Goal: Task Accomplishment & Management: Manage account settings

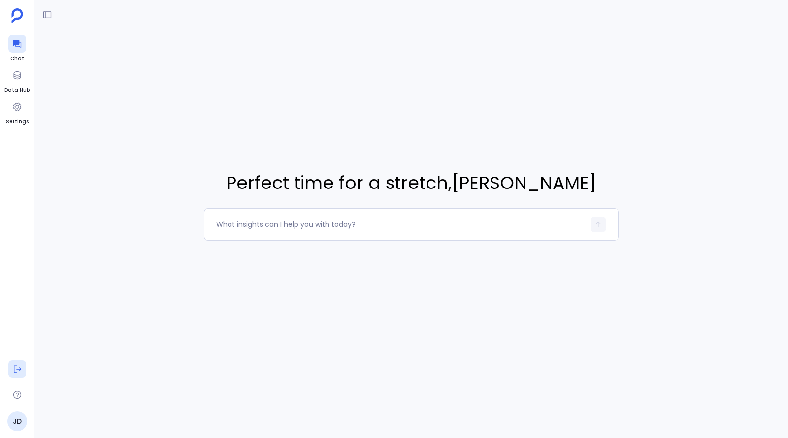
click at [15, 373] on icon at bounding box center [17, 369] width 7 height 7
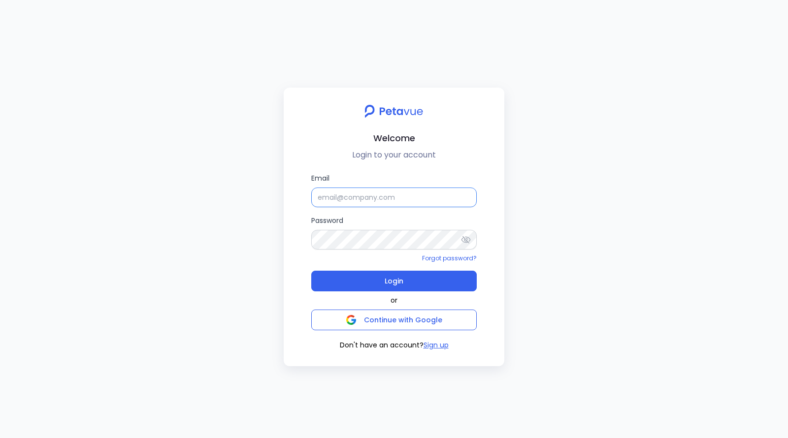
type input "[EMAIL_ADDRESS][DOMAIN_NAME]"
click at [398, 201] on input "[EMAIL_ADDRESS][DOMAIN_NAME]" at bounding box center [393, 198] width 165 height 20
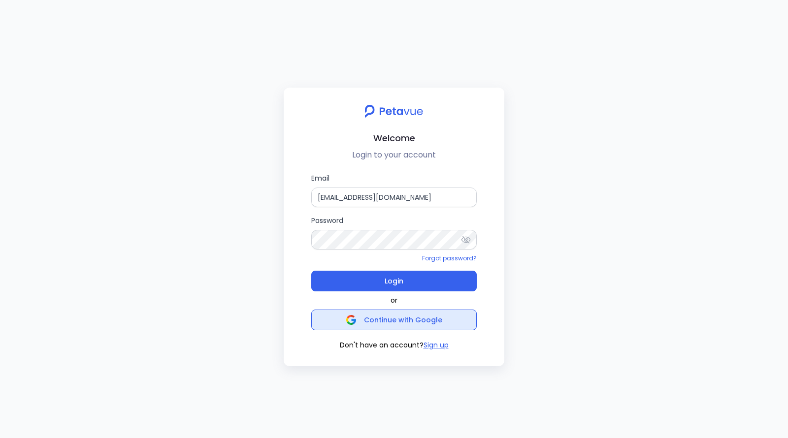
click at [380, 320] on span "Continue with Google" at bounding box center [403, 320] width 78 height 10
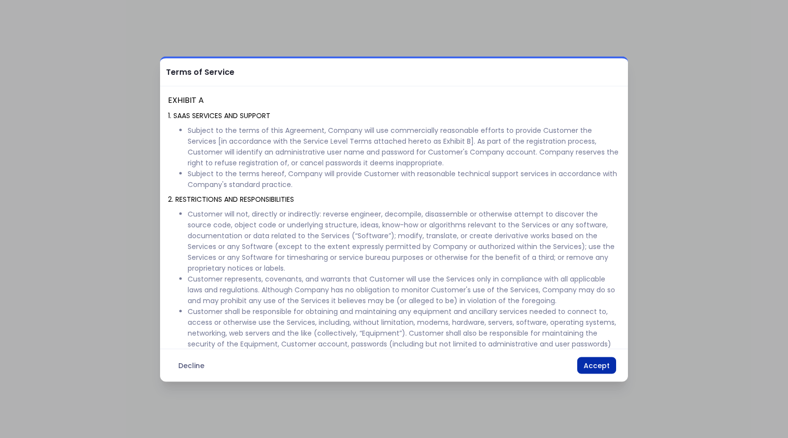
click at [601, 366] on button "Accept" at bounding box center [596, 365] width 39 height 17
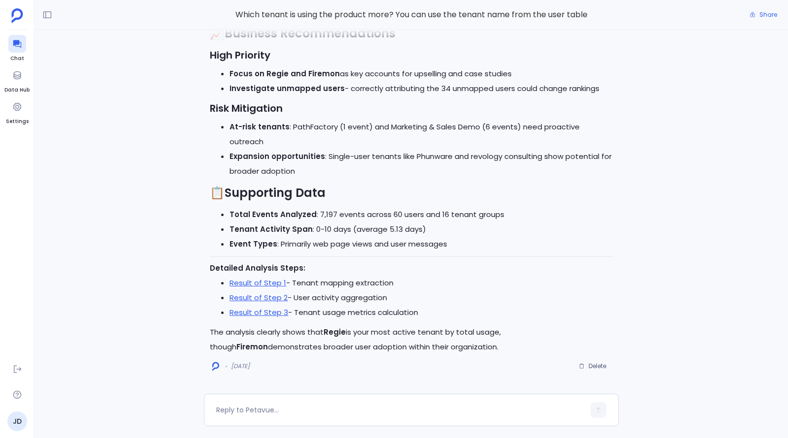
scroll to position [-176, 0]
